Goal: Task Accomplishment & Management: Manage account settings

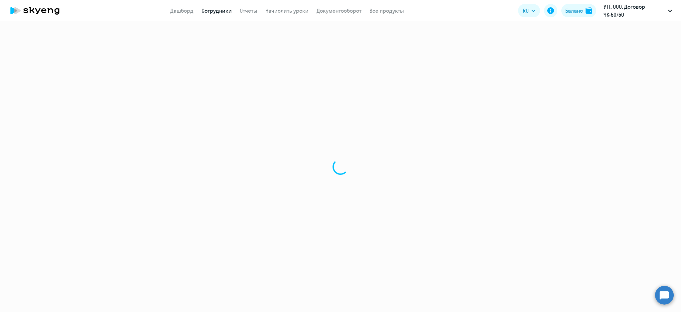
select select "30"
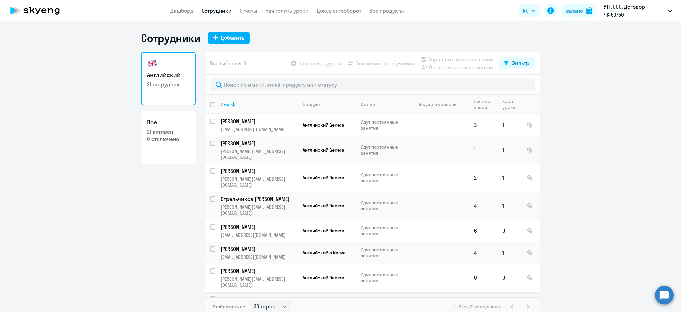
scroll to position [133, 0]
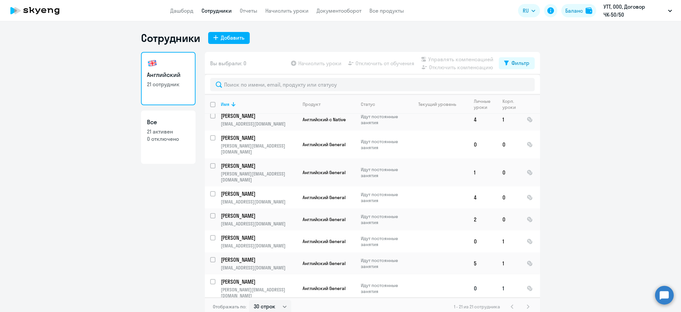
click at [252, 278] on p "[PERSON_NAME]" at bounding box center [258, 281] width 75 height 7
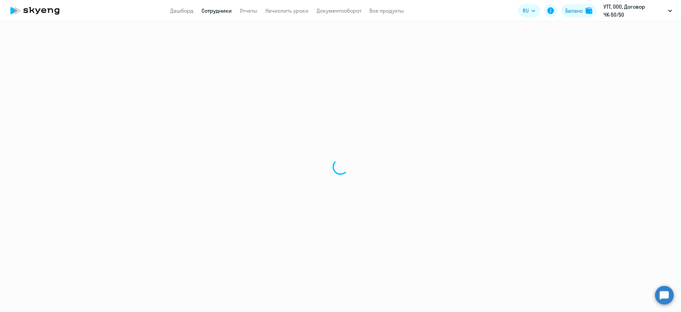
select select "english"
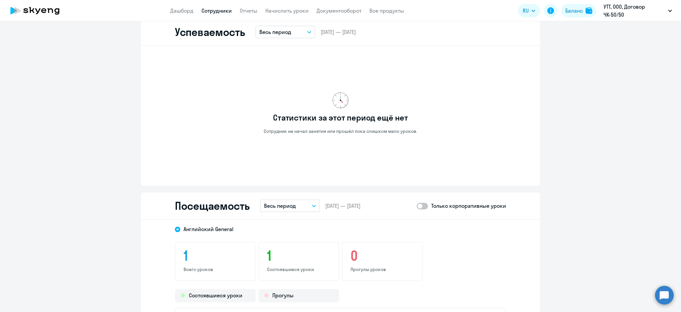
scroll to position [621, 0]
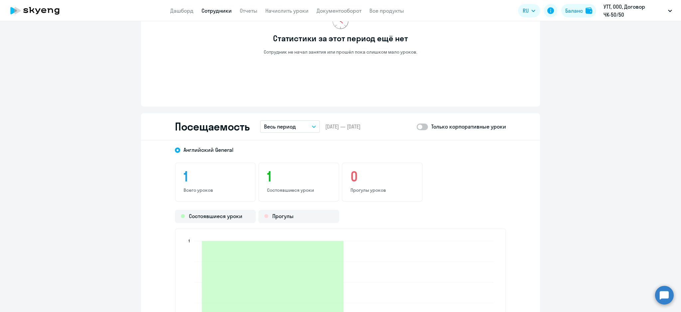
drag, startPoint x: 294, startPoint y: 122, endPoint x: 289, endPoint y: 129, distance: 8.3
click at [294, 124] on button "Весь период" at bounding box center [290, 126] width 60 height 13
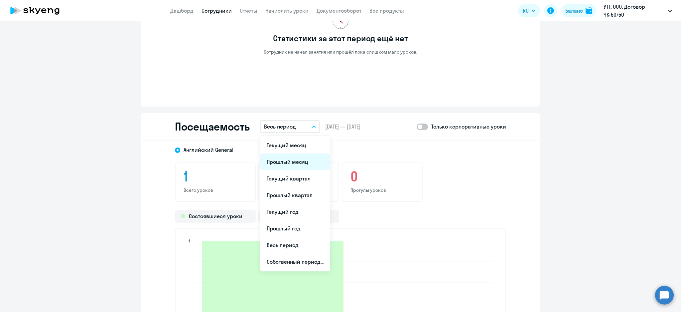
click at [282, 156] on li "Прошлый месяц" at bounding box center [295, 161] width 70 height 17
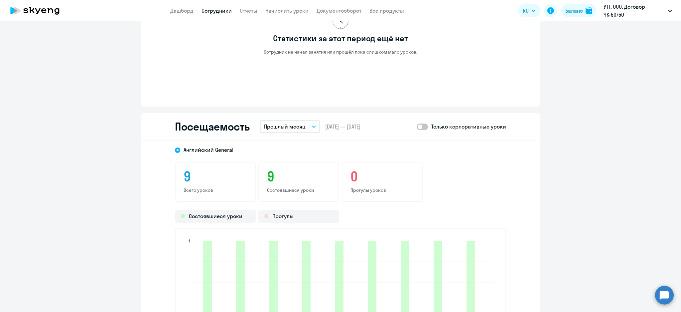
drag, startPoint x: 294, startPoint y: 122, endPoint x: 288, endPoint y: 128, distance: 9.2
click at [291, 125] on p "Прошлый месяц" at bounding box center [285, 126] width 42 height 8
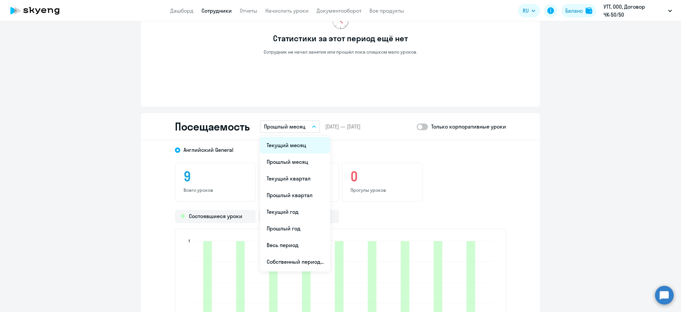
click at [285, 144] on li "Текущий месяц" at bounding box center [295, 145] width 70 height 17
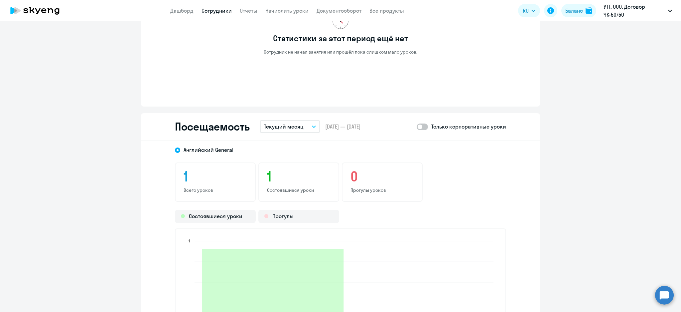
click at [419, 126] on span at bounding box center [422, 126] width 11 height 7
click at [417, 126] on input "checkbox" at bounding box center [417, 126] width 0 height 0
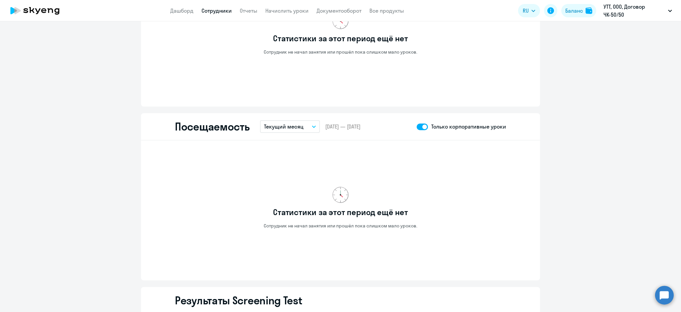
drag, startPoint x: 418, startPoint y: 124, endPoint x: 411, endPoint y: 117, distance: 10.6
click at [419, 124] on span at bounding box center [422, 126] width 11 height 7
click at [417, 126] on input "checkbox" at bounding box center [417, 126] width 0 height 0
checkbox input "false"
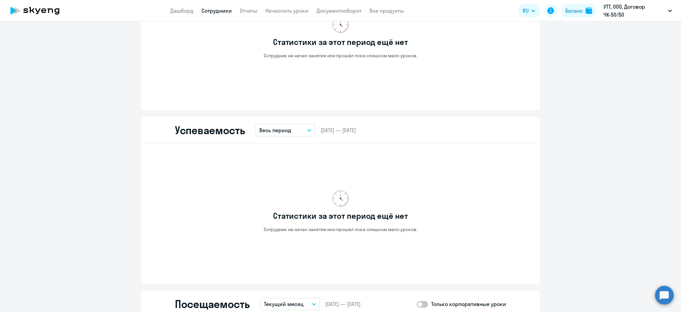
scroll to position [177, 0]
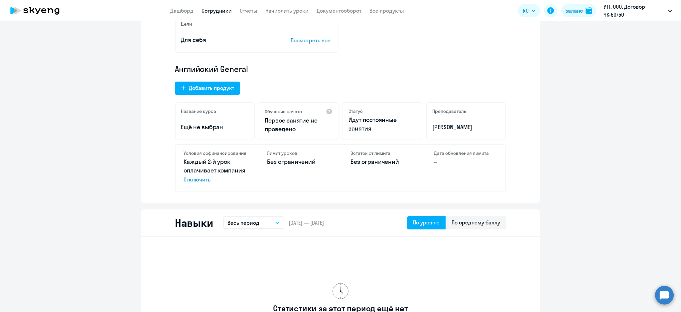
click at [208, 14] on app-header "Дашборд Сотрудники Отчеты Начислить уроки Документооборот Все продукты Дашборд …" at bounding box center [340, 10] width 681 height 21
click at [216, 10] on link "Сотрудники" at bounding box center [217, 10] width 30 height 7
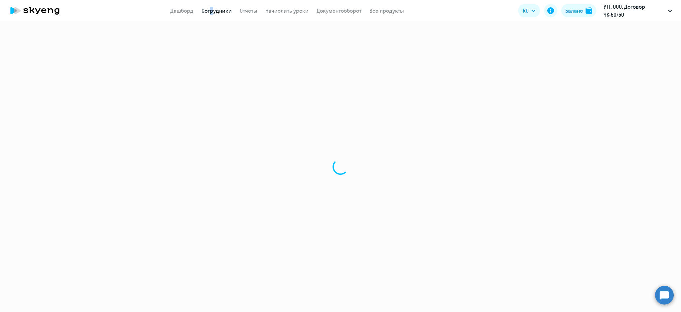
select select "30"
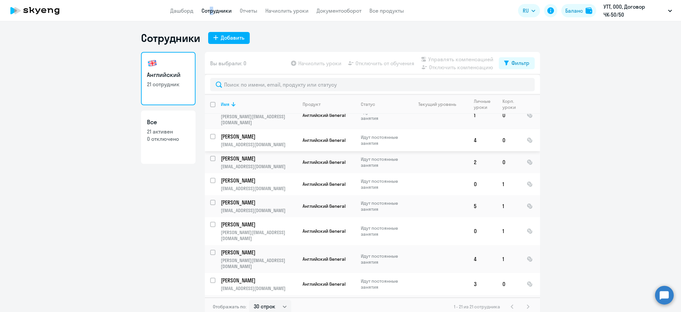
scroll to position [222, 0]
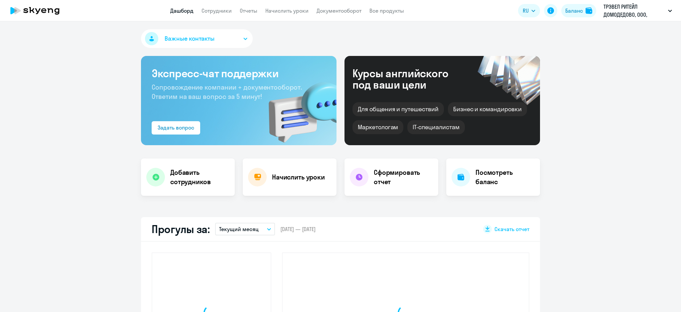
click at [218, 9] on link "Сотрудники" at bounding box center [217, 10] width 30 height 7
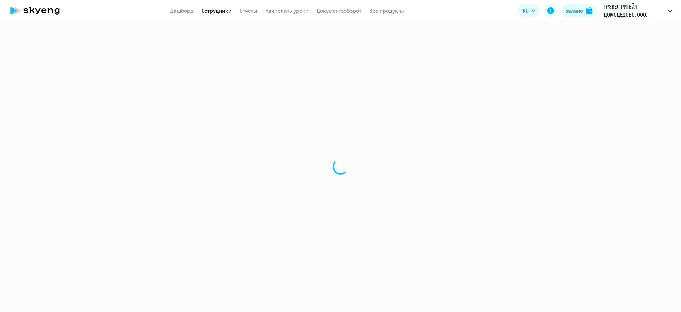
select select "30"
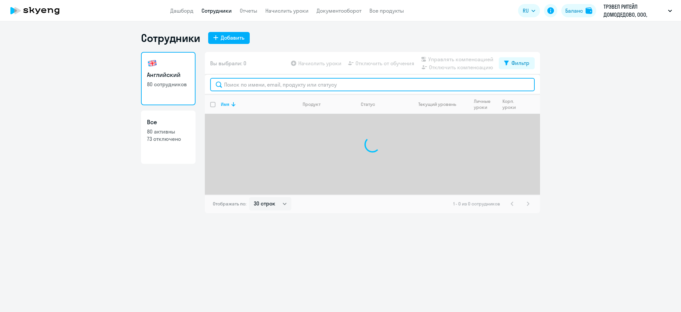
click at [245, 85] on input "text" at bounding box center [372, 84] width 325 height 13
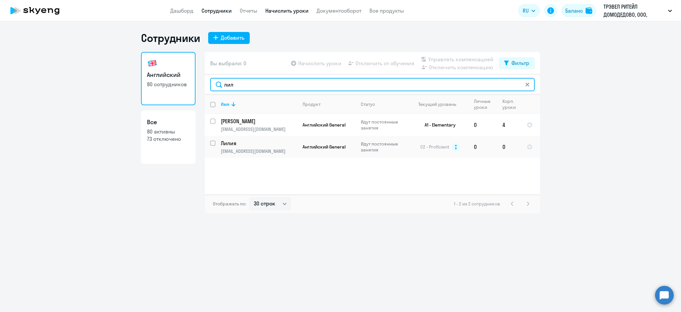
type input "лил"
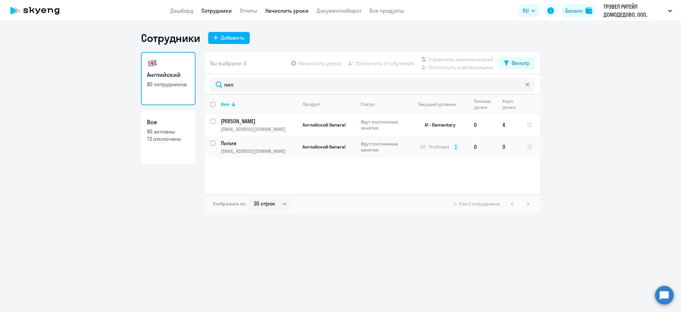
click at [294, 10] on link "Начислить уроки" at bounding box center [286, 10] width 43 height 7
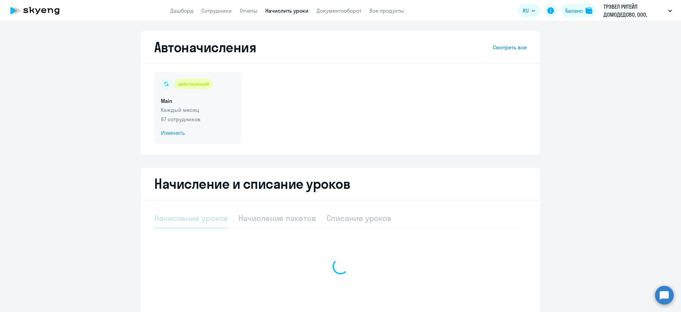
click at [190, 105] on div "действующий Main Каждый месяц 67 сотрудников Изменить" at bounding box center [197, 108] width 87 height 72
select select "10"
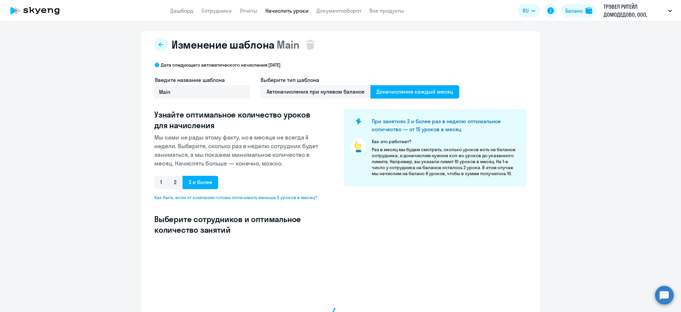
select select "10"
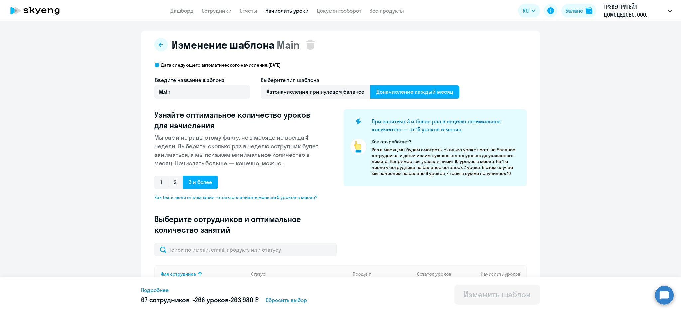
scroll to position [88, 0]
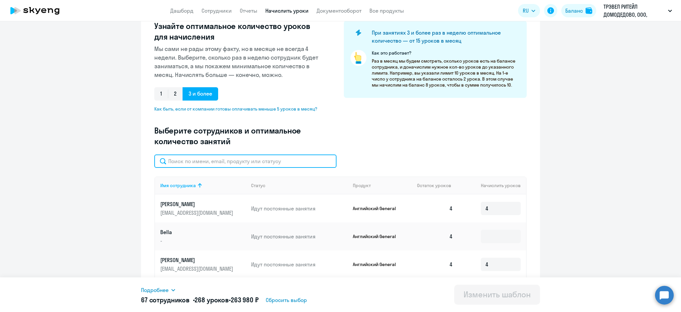
click at [224, 161] on input "text" at bounding box center [245, 160] width 182 height 13
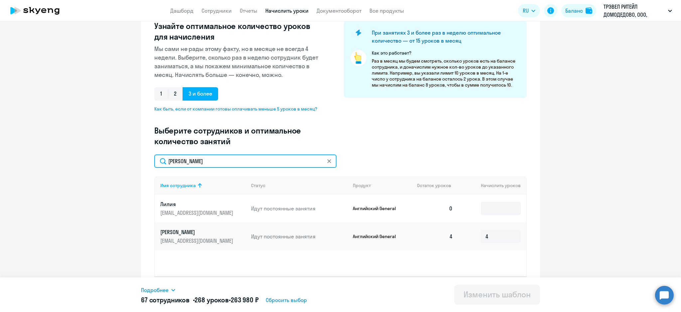
type input "лили"
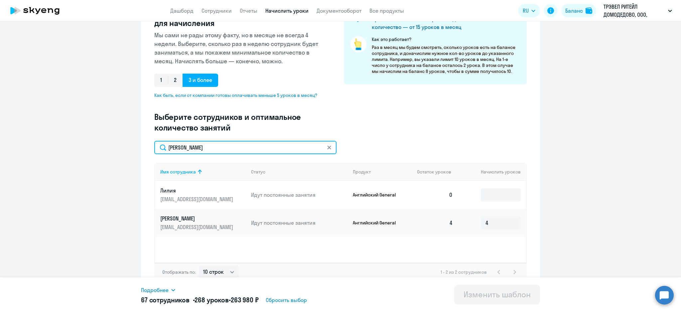
scroll to position [108, 0]
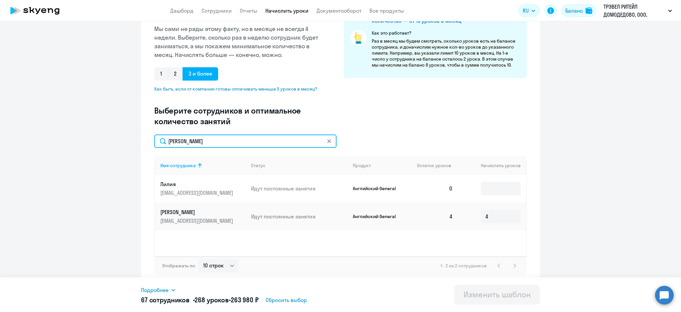
drag, startPoint x: 332, startPoint y: 139, endPoint x: 324, endPoint y: 142, distance: 9.1
click at [328, 141] on div "лили" at bounding box center [245, 140] width 182 height 13
click at [327, 141] on icon at bounding box center [329, 141] width 4 height 4
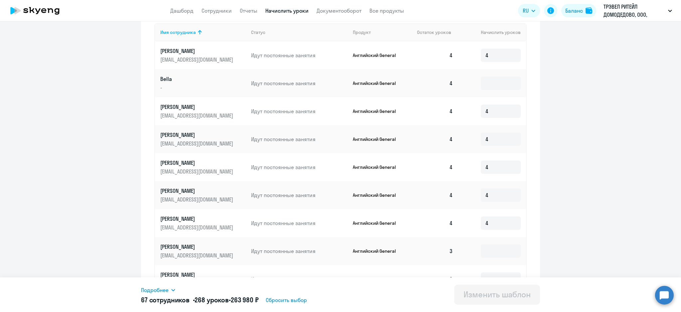
scroll to position [306, 0]
